Goal: Information Seeking & Learning: Find specific page/section

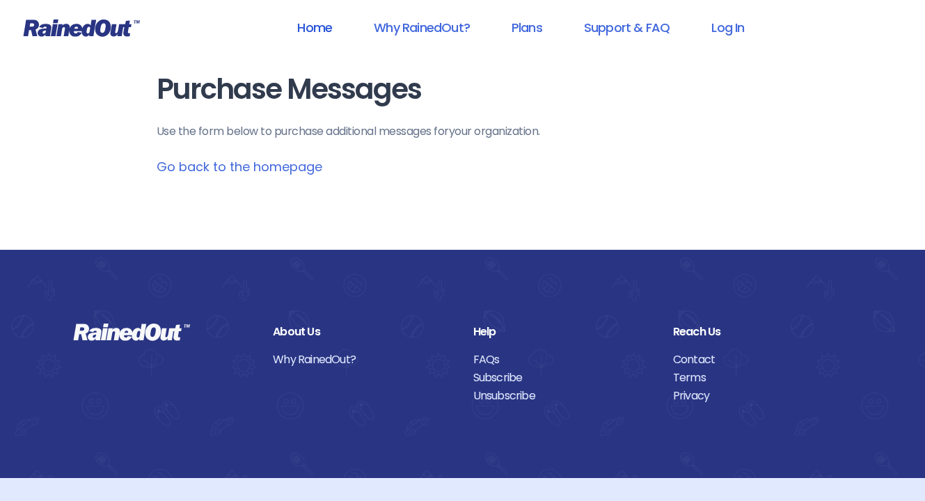
click at [304, 29] on link "Home" at bounding box center [314, 27] width 71 height 31
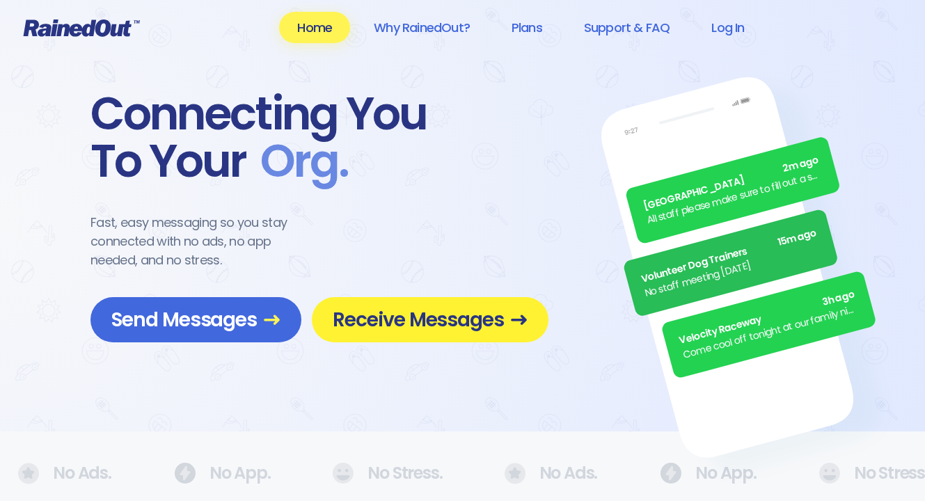
click at [375, 315] on span "Receive Messages" at bounding box center [430, 320] width 195 height 24
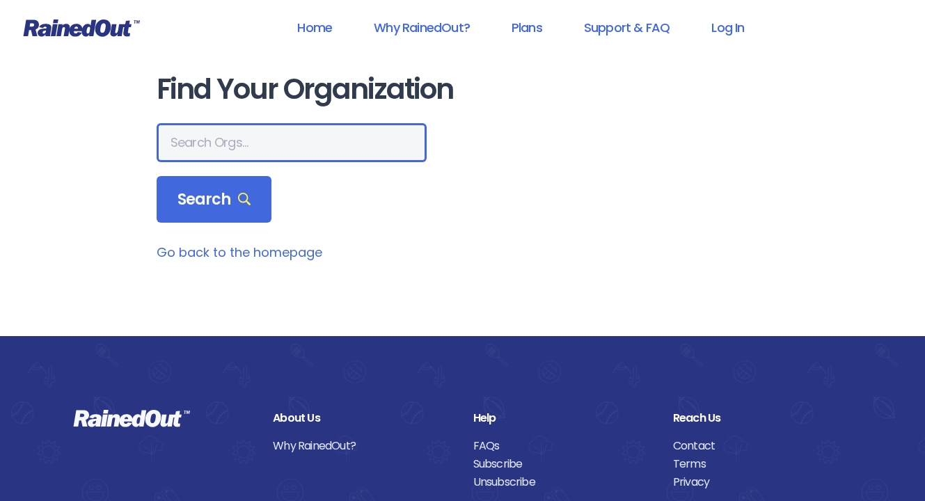
click at [236, 143] on input "text" at bounding box center [292, 142] width 270 height 39
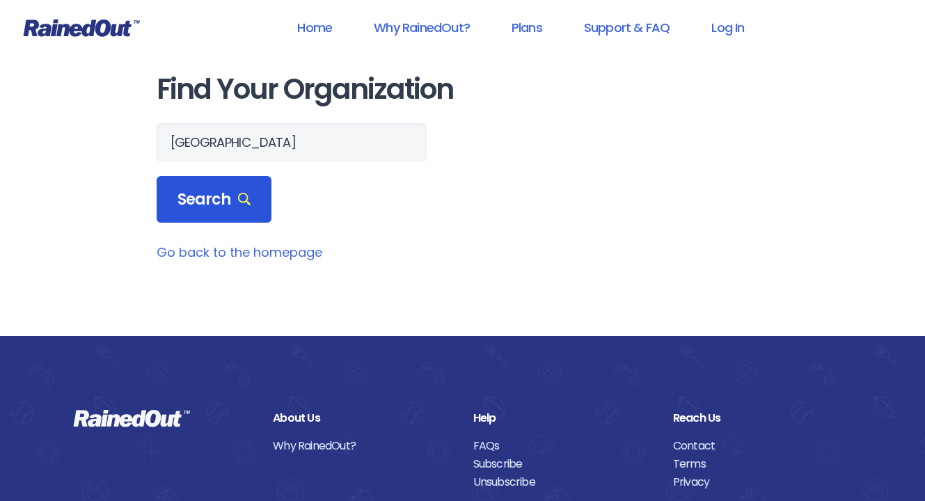
click at [184, 201] on span "Search" at bounding box center [215, 199] width 74 height 19
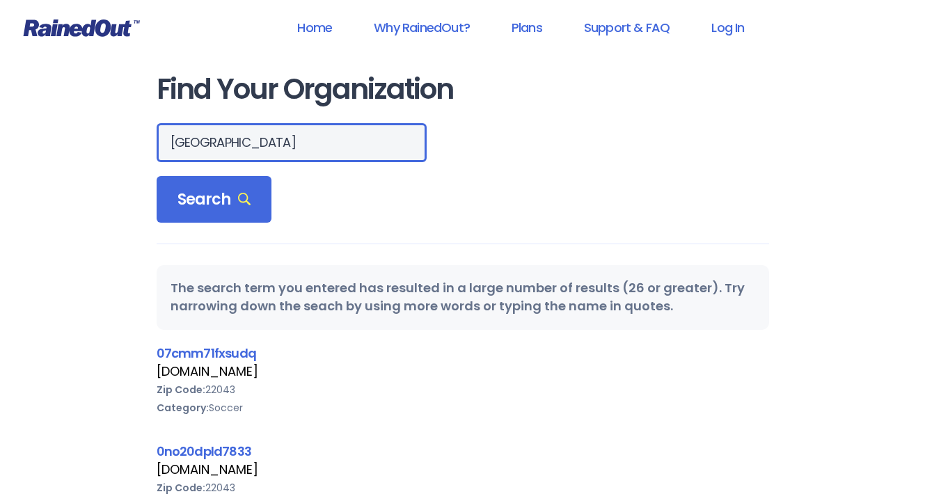
click at [273, 148] on input "[GEOGRAPHIC_DATA]" at bounding box center [292, 142] width 270 height 39
type input "[GEOGRAPHIC_DATA]"
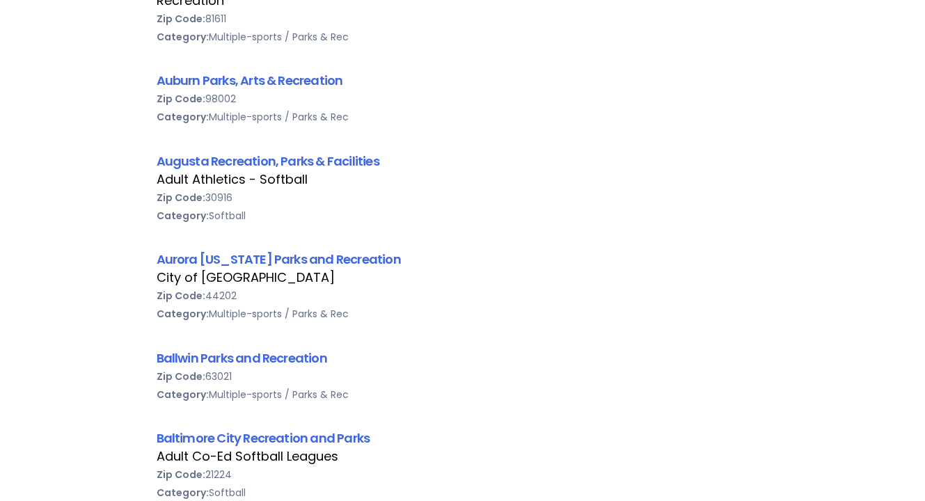
scroll to position [1902, 0]
